Goal: Information Seeking & Learning: Learn about a topic

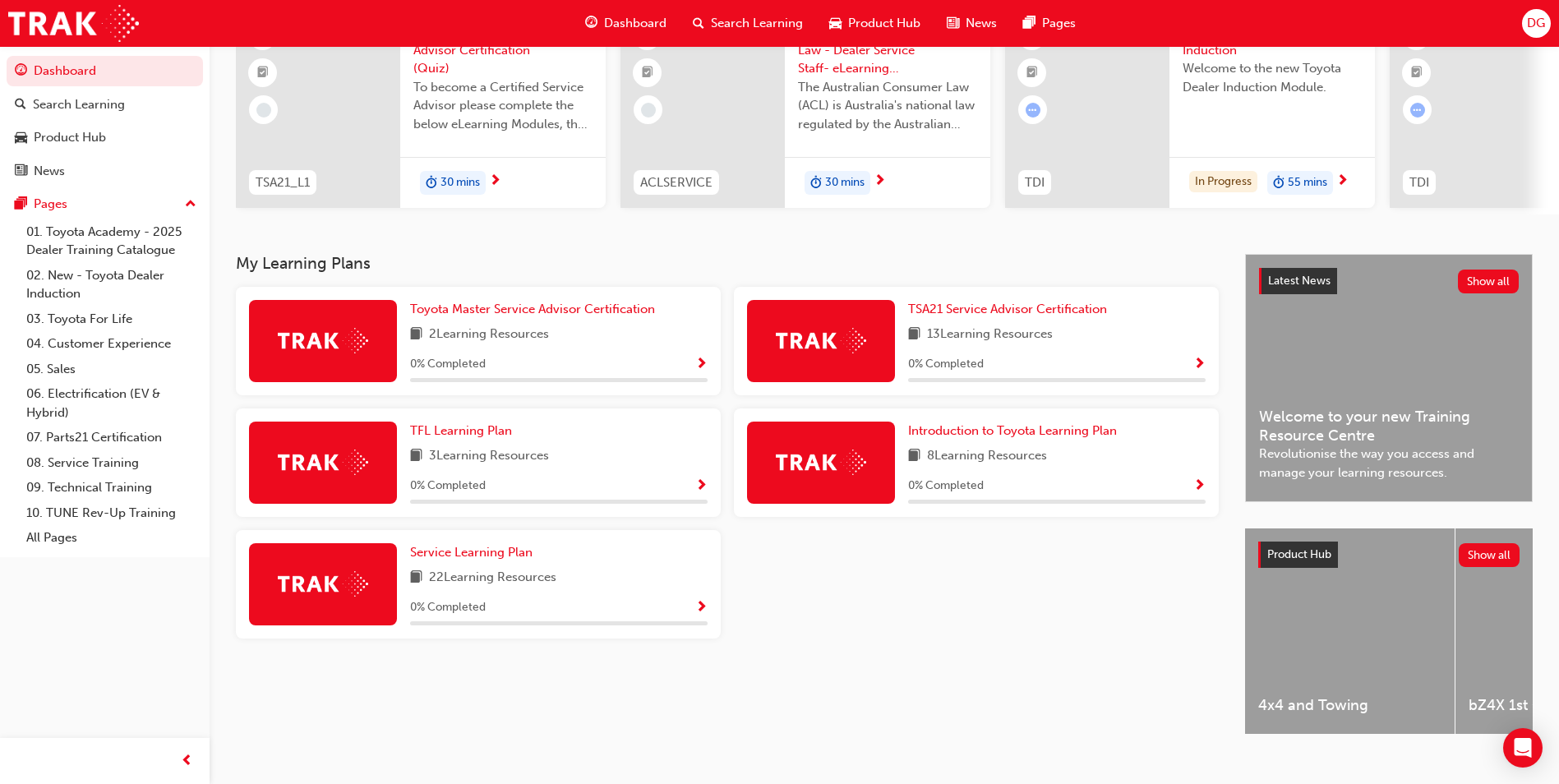
scroll to position [198, 0]
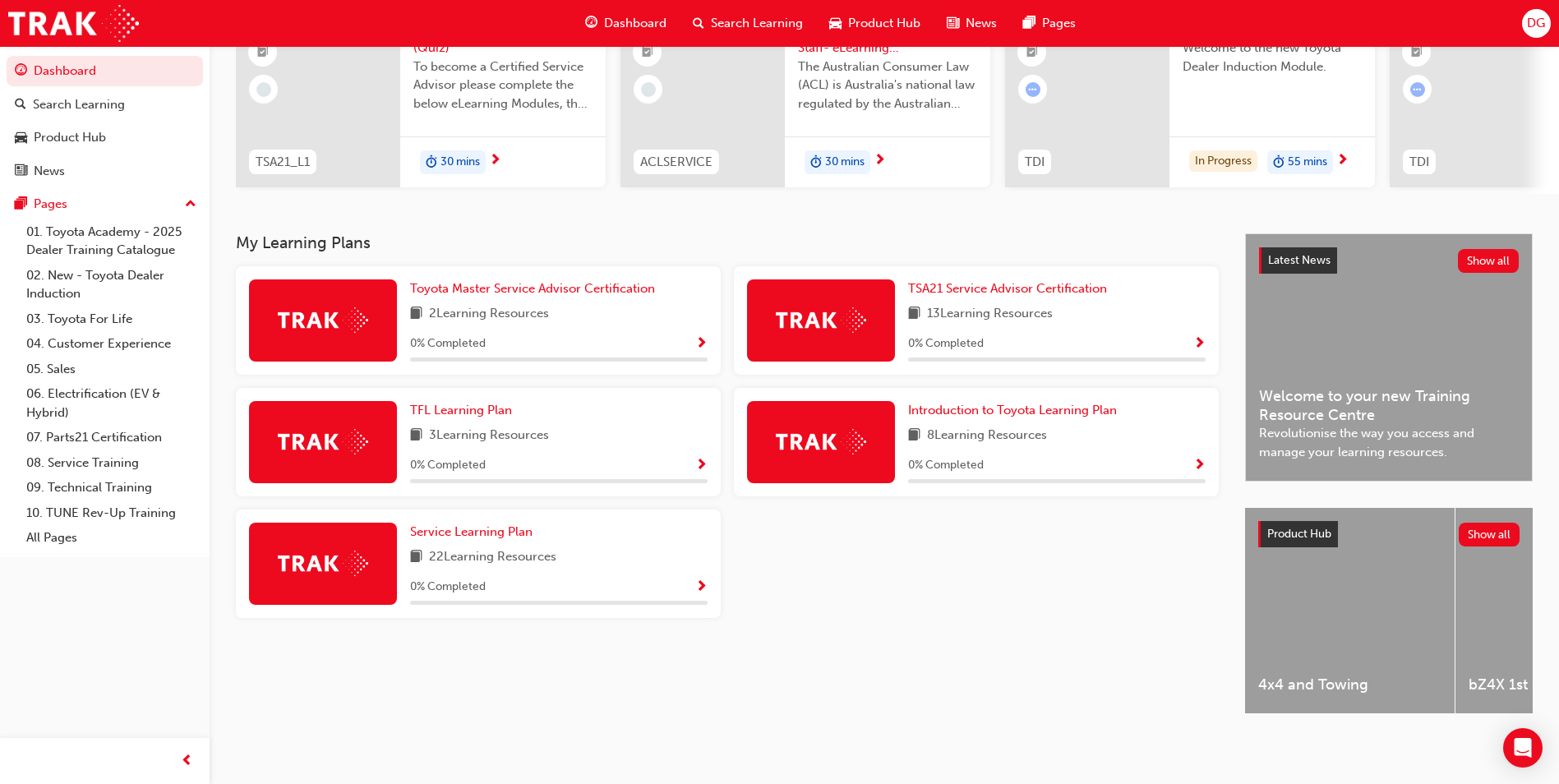
click at [976, 432] on span "8 Learning Resources" at bounding box center [988, 436] width 120 height 21
click at [1031, 388] on div "Introduction to Toyota Learning Plan 8 Learning Resources 0 % Completed" at bounding box center [976, 442] width 485 height 109
click at [1021, 403] on span "Introduction to Toyota Learning Plan" at bounding box center [1013, 410] width 208 height 15
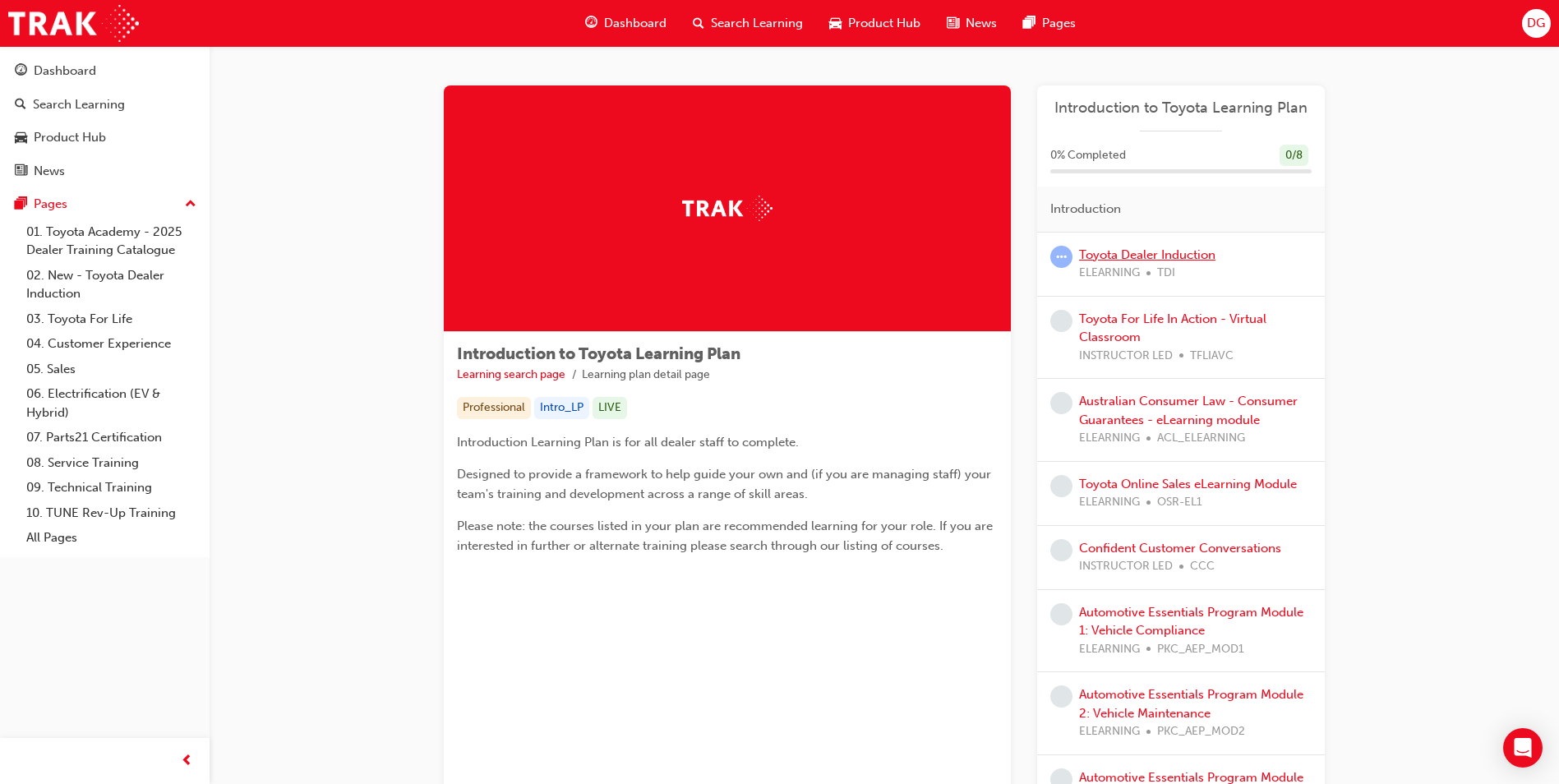
click at [1110, 253] on link "Toyota Dealer Induction" at bounding box center [1147, 254] width 136 height 15
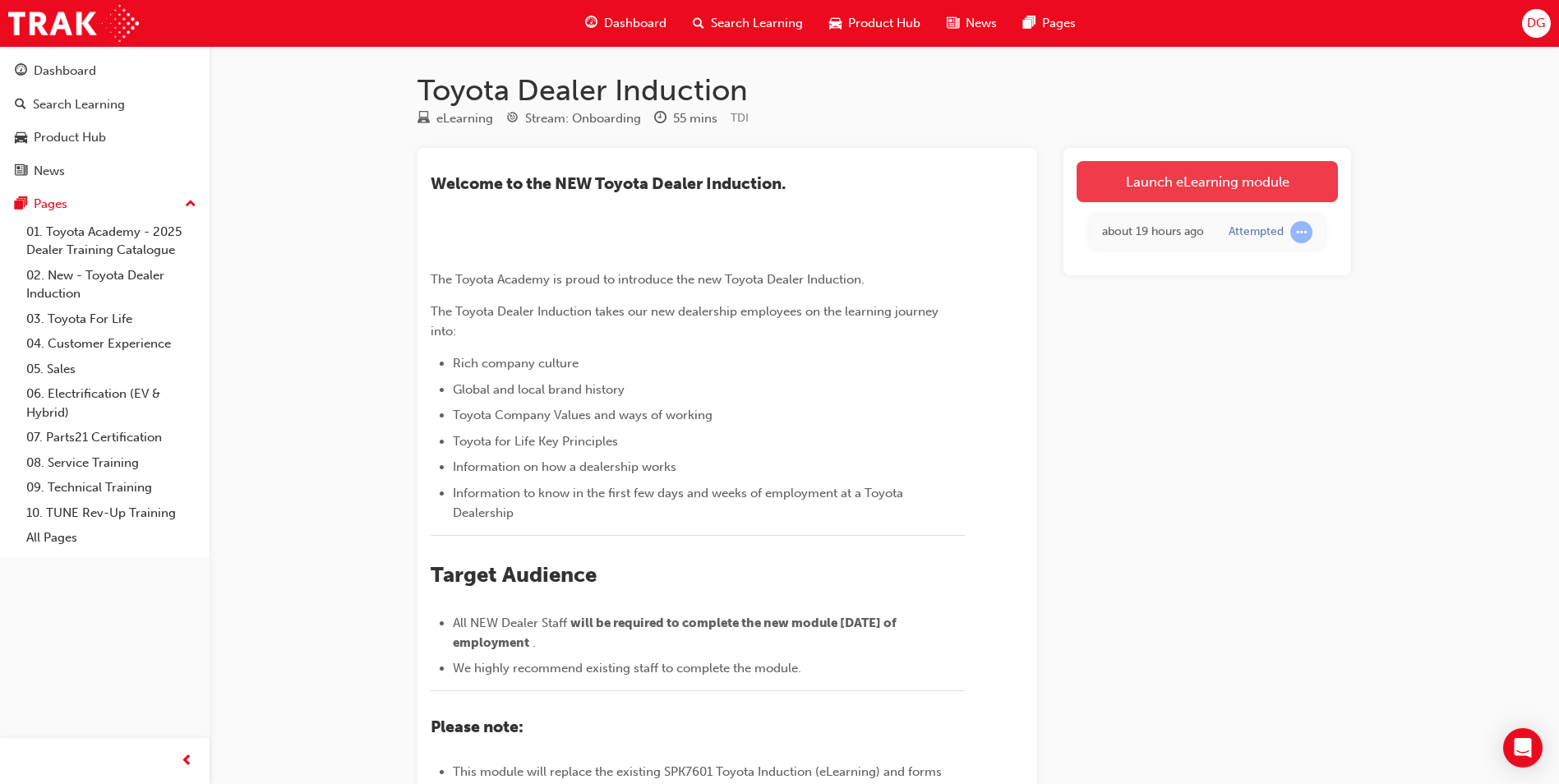
click at [1152, 191] on link "Launch eLearning module" at bounding box center [1207, 181] width 261 height 41
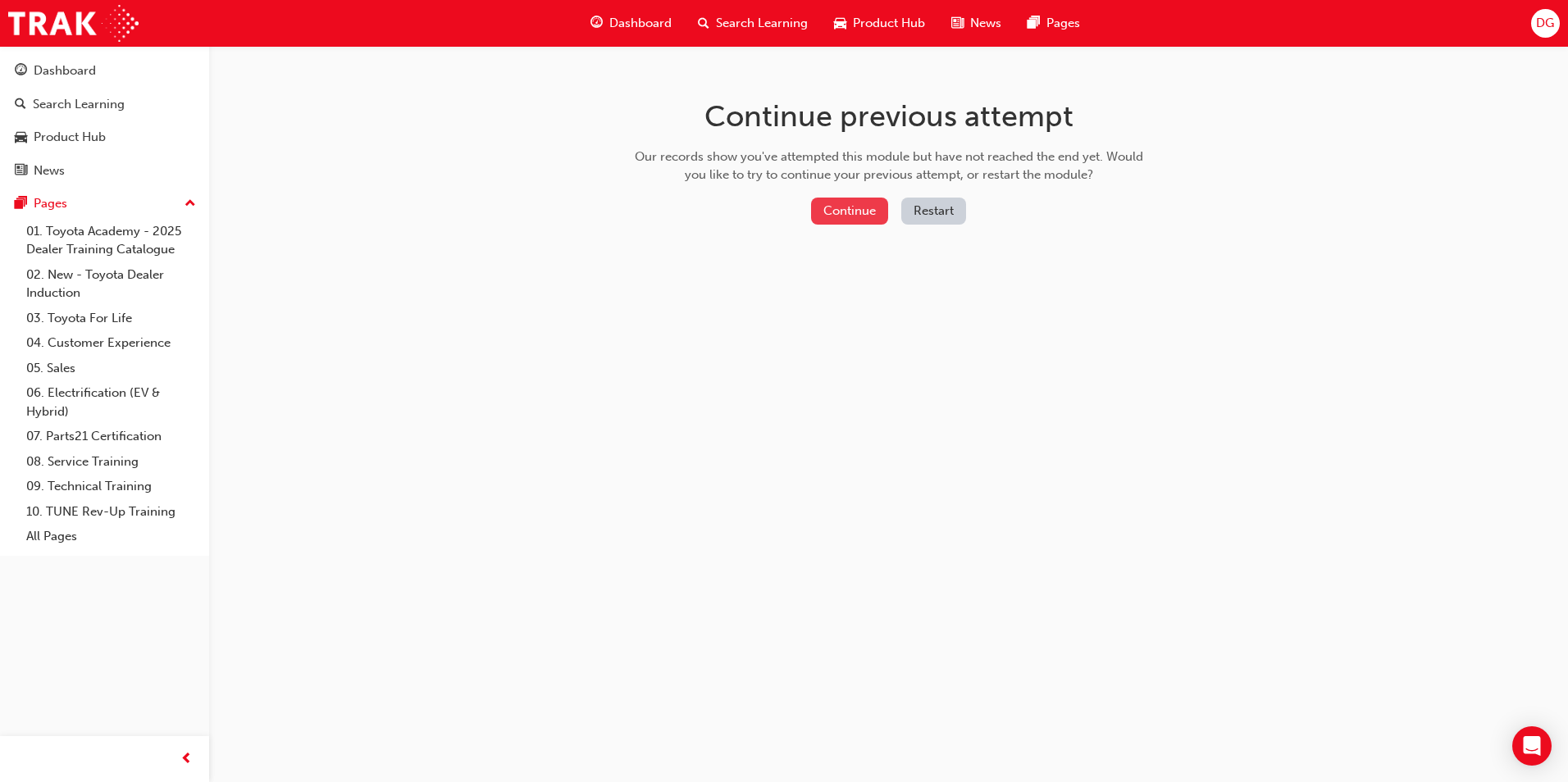
click at [855, 205] on button "Continue" at bounding box center [849, 210] width 77 height 27
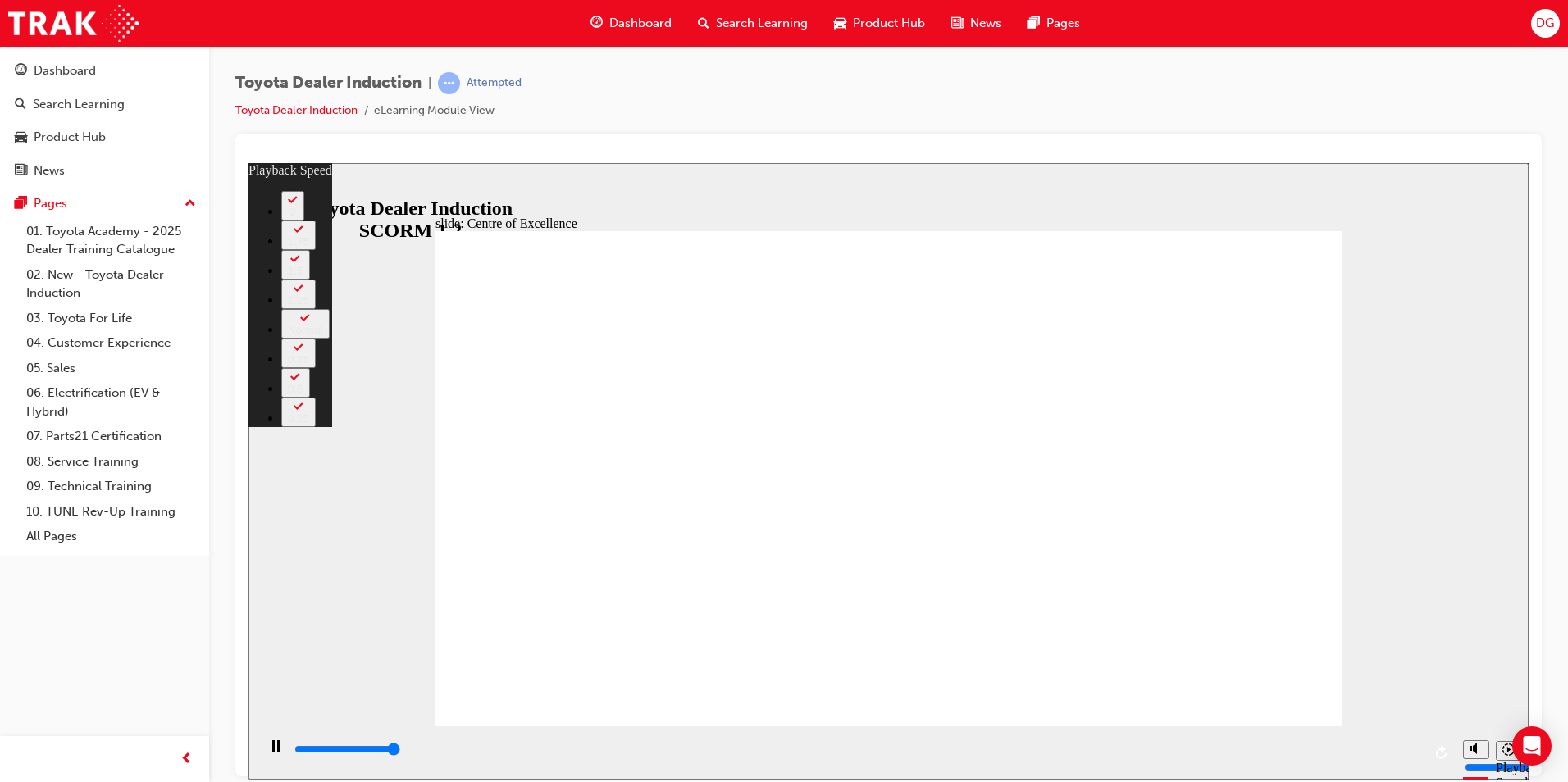
type input "15300"
type input "12"
